Goal: Check status: Check status

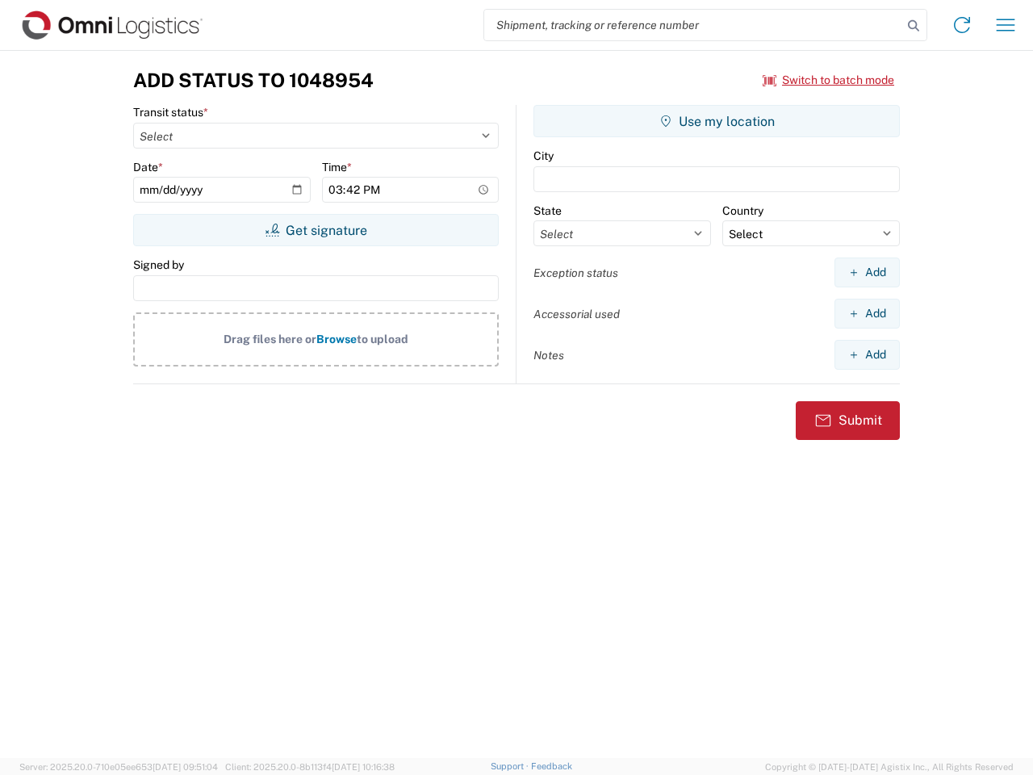
click at [693, 25] on input "search" at bounding box center [693, 25] width 418 height 31
click at [914, 26] on icon at bounding box center [914, 26] width 23 height 23
click at [962, 25] on icon at bounding box center [962, 25] width 26 height 26
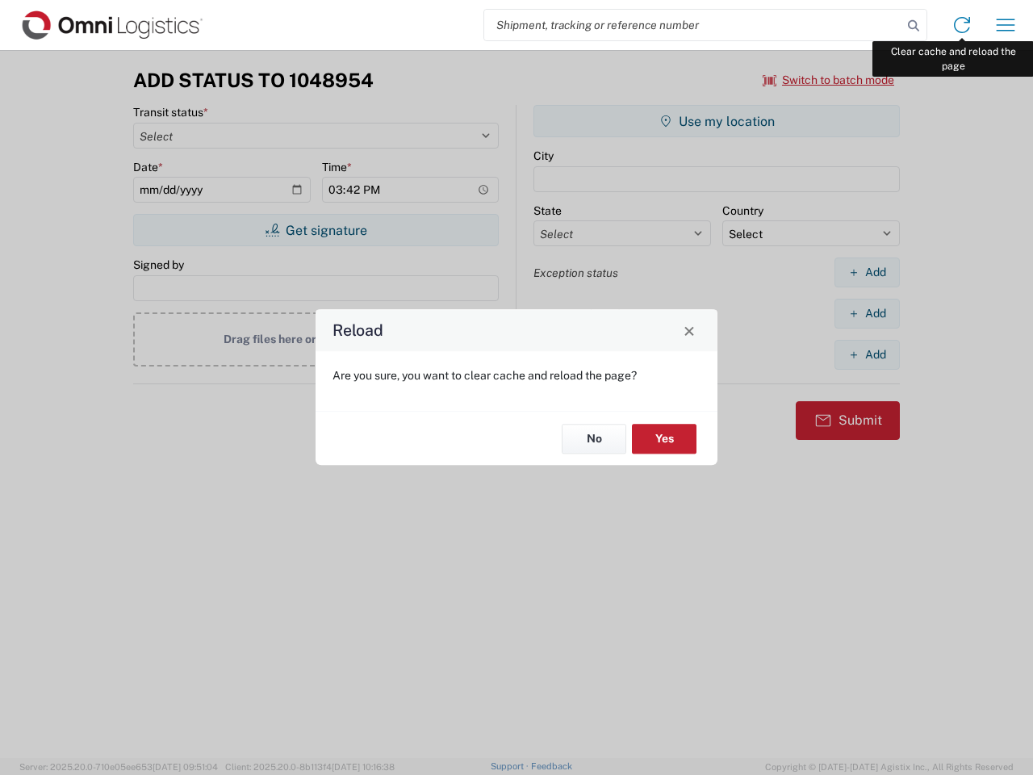
click at [1006, 25] on div "Reload Are you sure, you want to clear cache and reload the page? No Yes" at bounding box center [516, 387] width 1033 height 775
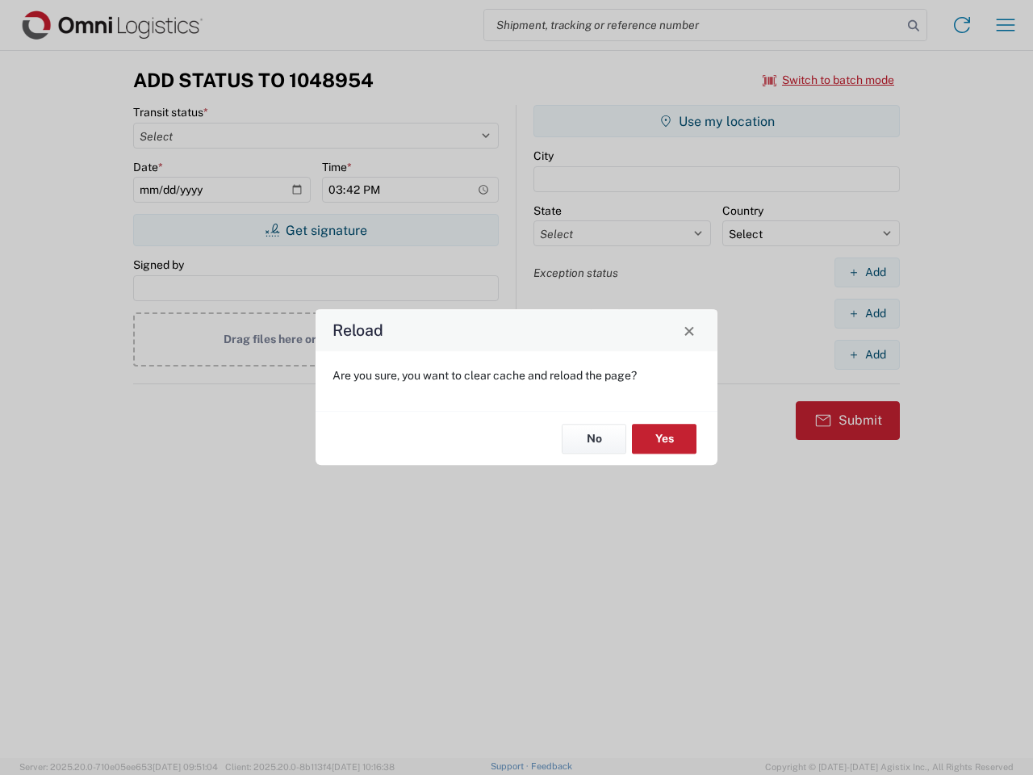
click at [829, 80] on div "Reload Are you sure, you want to clear cache and reload the page? No Yes" at bounding box center [516, 387] width 1033 height 775
click at [316, 230] on div "Reload Are you sure, you want to clear cache and reload the page? No Yes" at bounding box center [516, 387] width 1033 height 775
click at [717, 121] on div "Reload Are you sure, you want to clear cache and reload the page? No Yes" at bounding box center [516, 387] width 1033 height 775
click at [867, 272] on div "Reload Are you sure, you want to clear cache and reload the page? No Yes" at bounding box center [516, 387] width 1033 height 775
click at [867, 313] on div "Reload Are you sure, you want to clear cache and reload the page? No Yes" at bounding box center [516, 387] width 1033 height 775
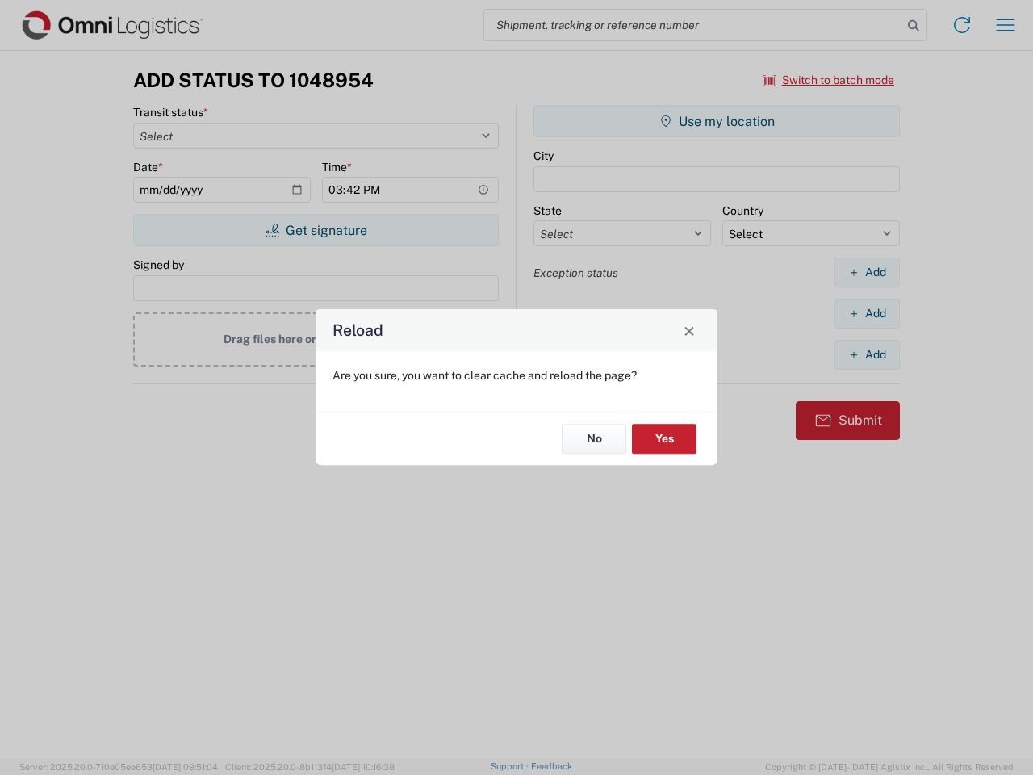
click at [867, 354] on div "Reload Are you sure, you want to clear cache and reload the page? No Yes" at bounding box center [516, 387] width 1033 height 775
